Goal: Task Accomplishment & Management: Manage account settings

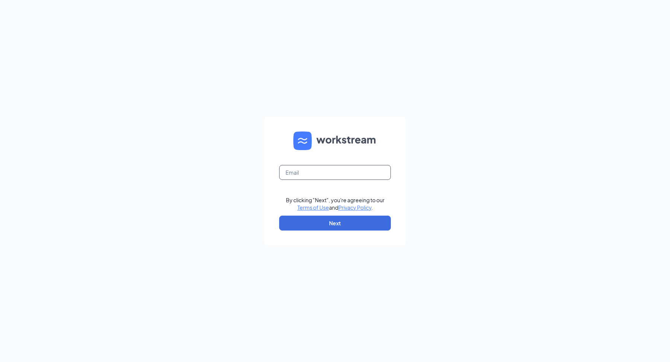
click at [315, 171] on input "text" at bounding box center [335, 172] width 112 height 15
click at [318, 171] on input "alex.paculan@workstream.is" at bounding box center [335, 172] width 112 height 15
type input "alex.paculan+oke@workstream.is"
click at [385, 222] on button "Next" at bounding box center [335, 222] width 112 height 15
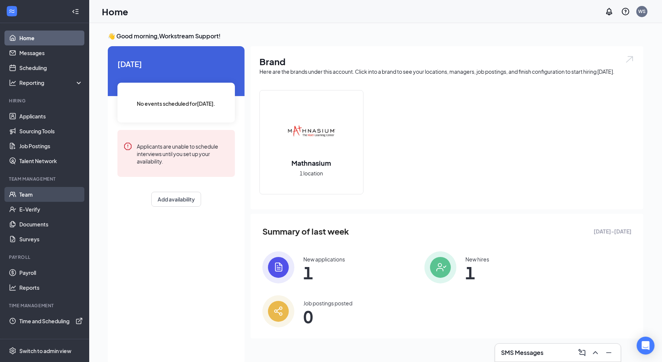
click at [50, 194] on link "Team" at bounding box center [51, 194] width 64 height 15
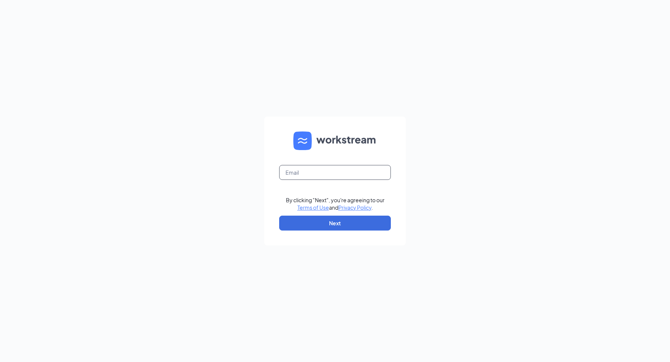
click at [346, 165] on input "text" at bounding box center [335, 172] width 112 height 15
click at [311, 173] on input "alex.paculan@workstream.is" at bounding box center [335, 172] width 112 height 15
click at [318, 173] on input "alex.paculan@workstream.is" at bounding box center [335, 172] width 112 height 15
type input "alex.paculan+oke@workstream.is"
click at [357, 222] on button "Next" at bounding box center [335, 222] width 112 height 15
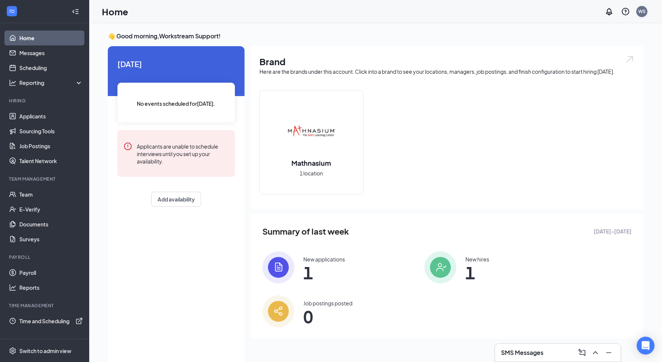
click at [646, 15] on div "WS" at bounding box center [642, 11] width 15 height 15
click at [609, 114] on div "Log out" at bounding box center [605, 113] width 80 height 7
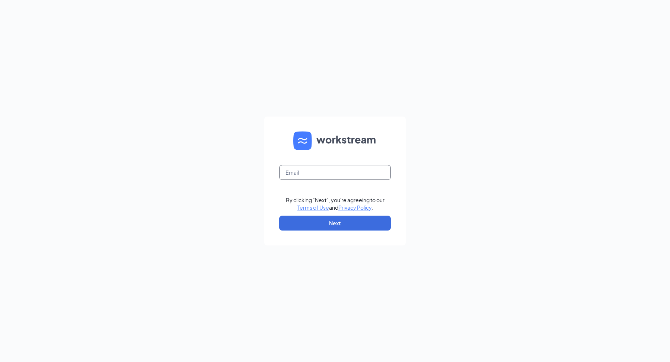
click at [329, 173] on input "text" at bounding box center [335, 172] width 112 height 15
click at [315, 172] on input "[PERSON_NAME][EMAIL_ADDRESS][DOMAIN_NAME]" at bounding box center [335, 172] width 112 height 15
type input "alex.paculan+oke@workstream.is"
click at [367, 224] on button "Next" at bounding box center [335, 222] width 112 height 15
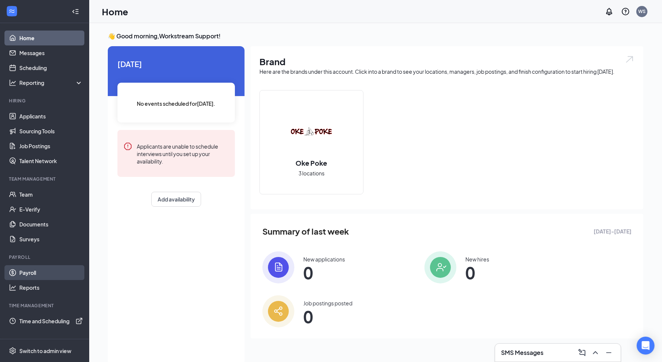
click at [28, 272] on link "Payroll" at bounding box center [51, 272] width 64 height 15
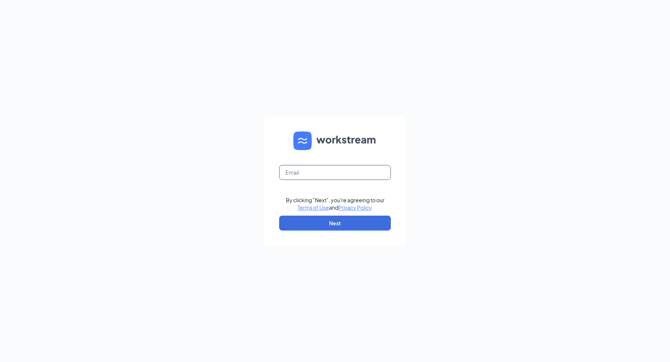
click at [361, 167] on input "text" at bounding box center [335, 172] width 112 height 15
click at [315, 174] on input "[PERSON_NAME][EMAIL_ADDRESS][DOMAIN_NAME]" at bounding box center [335, 172] width 112 height 15
type input "[PERSON_NAME][EMAIL_ADDRESS][PERSON_NAME][DOMAIN_NAME]"
click at [360, 231] on form "[PERSON_NAME][EMAIL_ADDRESS][PERSON_NAME][DOMAIN_NAME] By clicking "Next", you'…" at bounding box center [334, 180] width 141 height 129
click at [361, 229] on button "Next" at bounding box center [335, 222] width 112 height 15
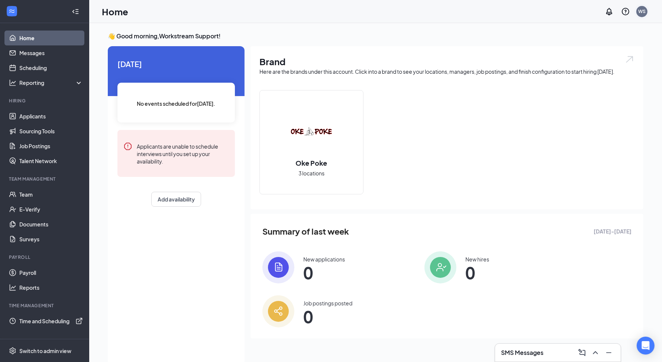
click at [638, 15] on div "WS" at bounding box center [642, 11] width 11 height 11
click at [588, 110] on div "Log out" at bounding box center [605, 113] width 80 height 7
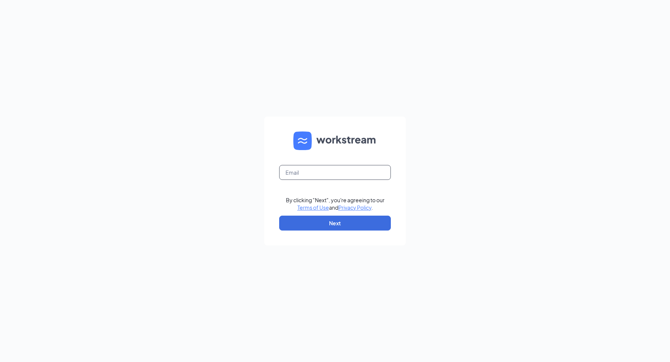
click at [366, 176] on input "text" at bounding box center [335, 172] width 112 height 15
click at [318, 174] on input "[PERSON_NAME][EMAIL_ADDRESS][DOMAIN_NAME]" at bounding box center [335, 172] width 112 height 15
type input "[PERSON_NAME][EMAIL_ADDRESS][PERSON_NAME][DOMAIN_NAME]"
click at [319, 225] on button "Next" at bounding box center [335, 222] width 112 height 15
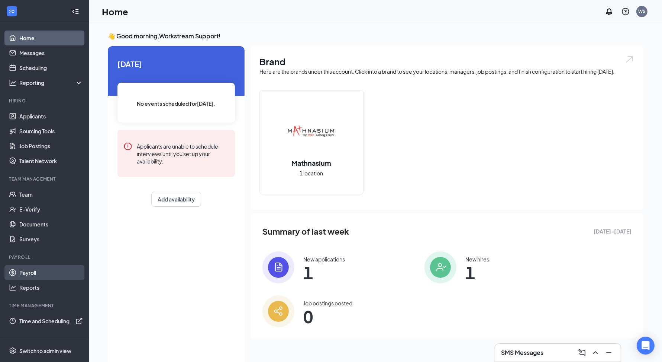
click at [19, 271] on link "Payroll" at bounding box center [51, 272] width 64 height 15
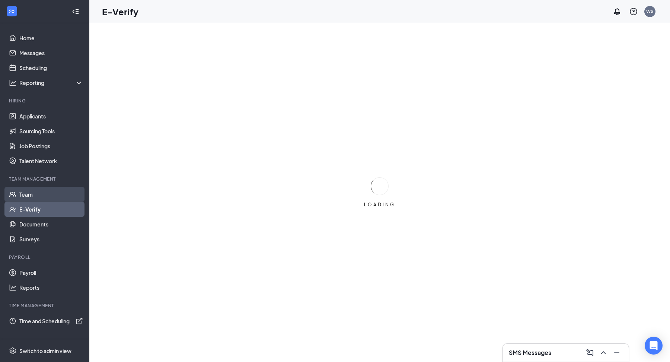
click at [35, 198] on link "Team" at bounding box center [51, 194] width 64 height 15
